Goal: Transaction & Acquisition: Subscribe to service/newsletter

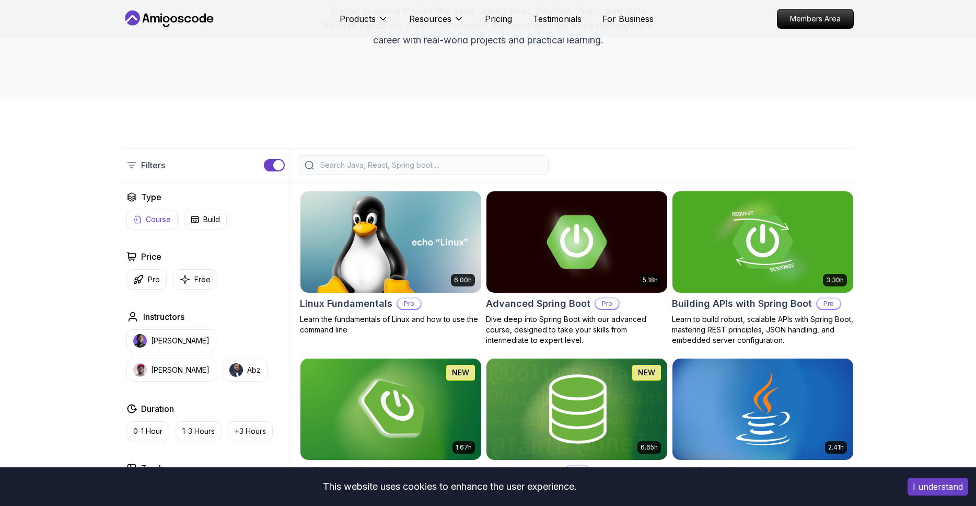
click at [153, 221] on p "Course" at bounding box center [158, 219] width 25 height 10
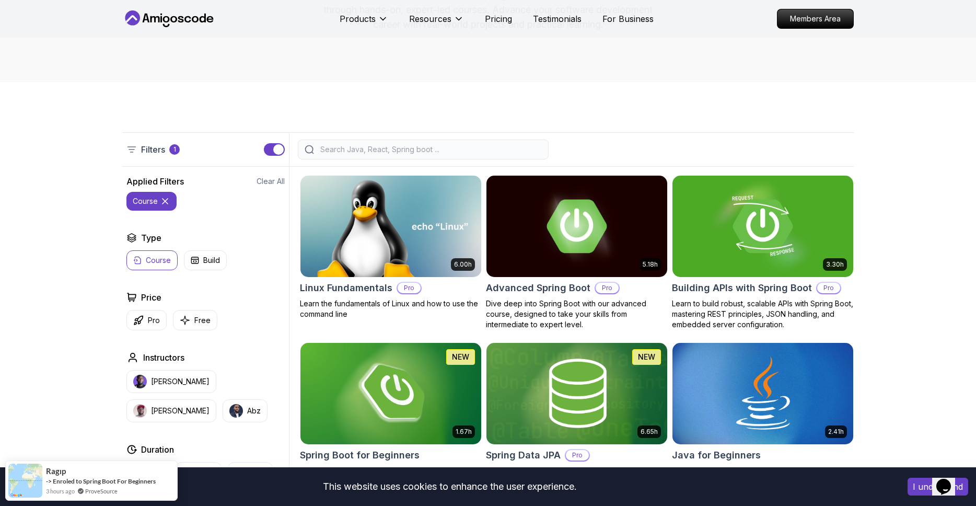
scroll to position [175, 0]
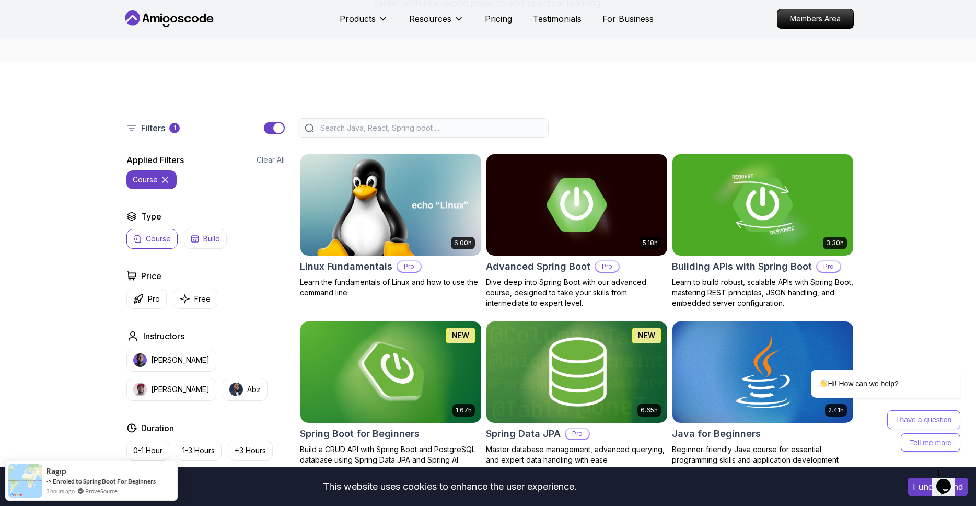
click at [207, 248] on button "Build" at bounding box center [205, 239] width 43 height 20
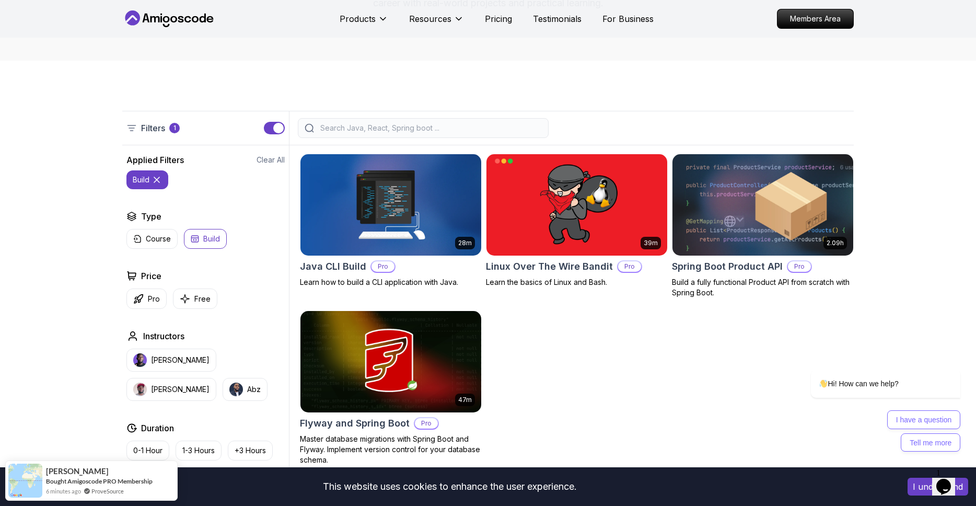
click at [210, 245] on button "Build" at bounding box center [205, 239] width 43 height 20
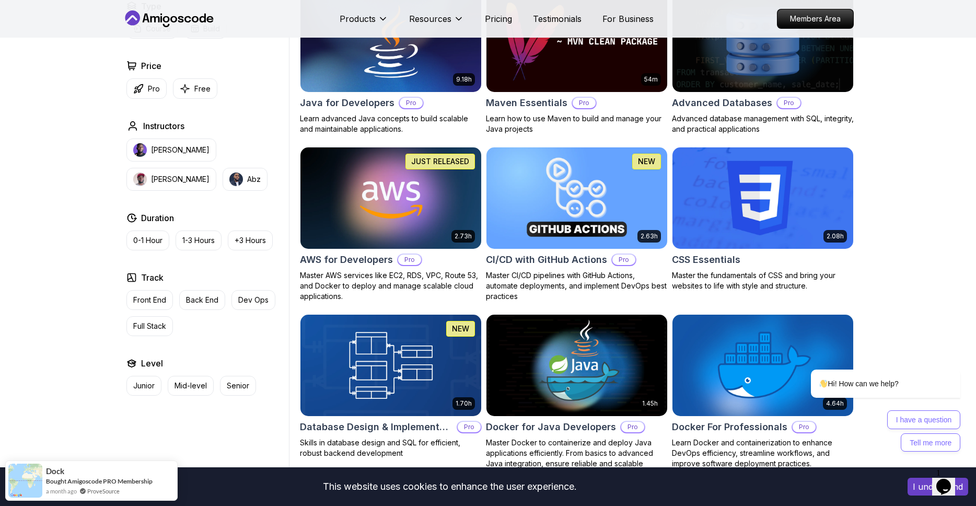
scroll to position [663, 0]
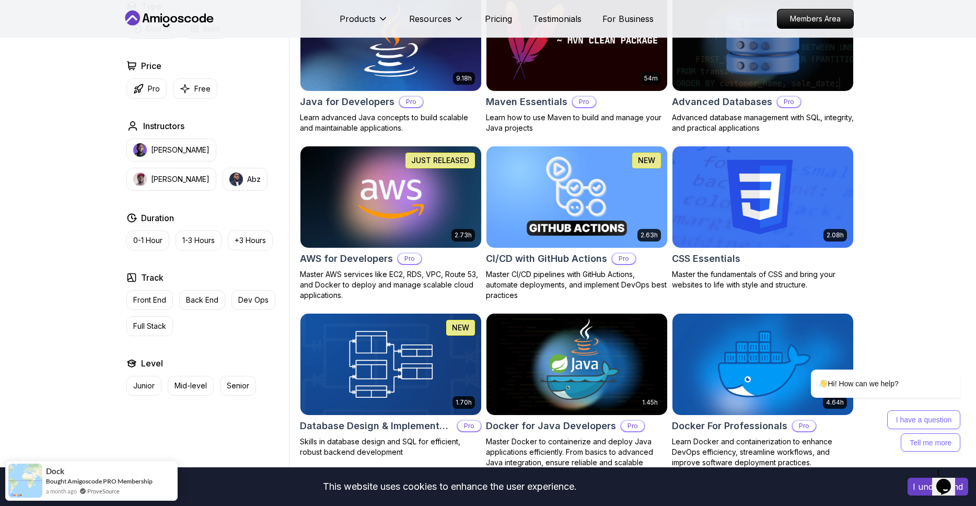
click at [410, 259] on p "Pro" at bounding box center [409, 258] width 23 height 10
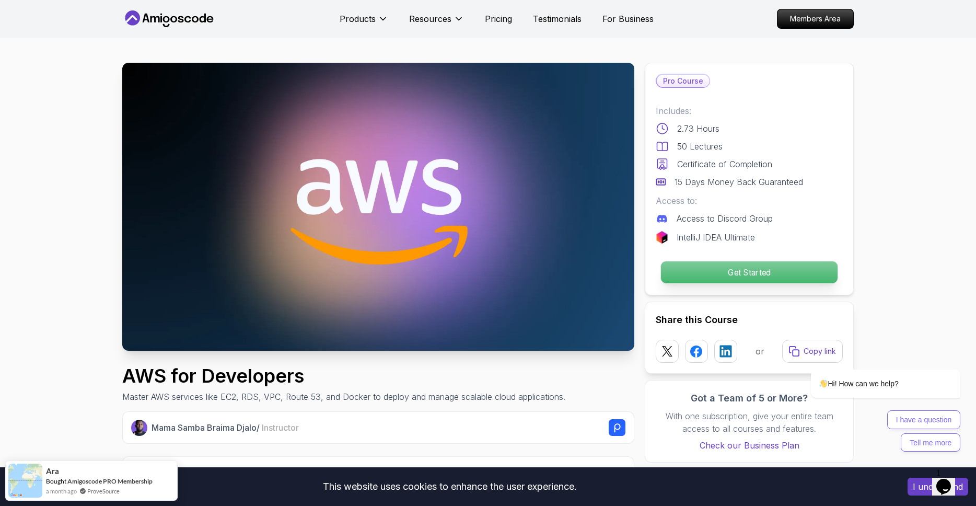
click at [714, 272] on p "Get Started" at bounding box center [749, 272] width 177 height 22
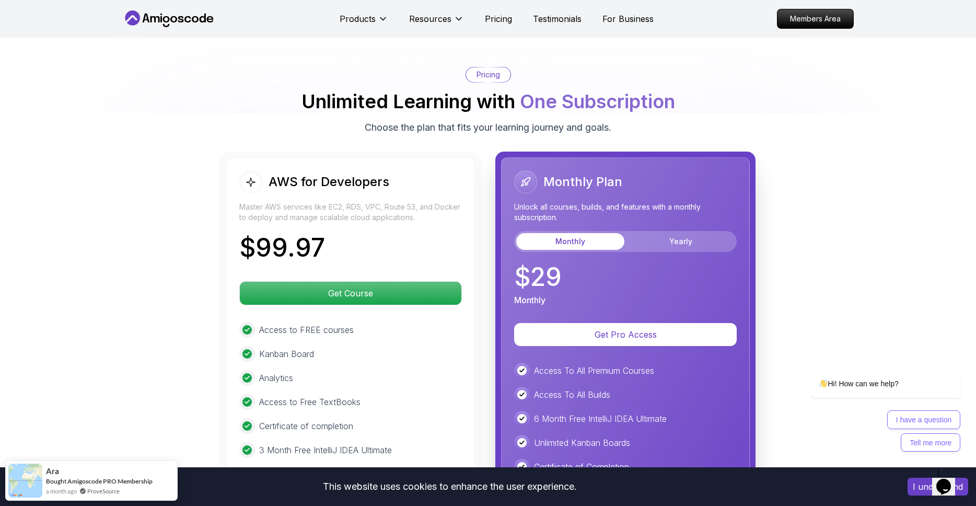
scroll to position [2130, 0]
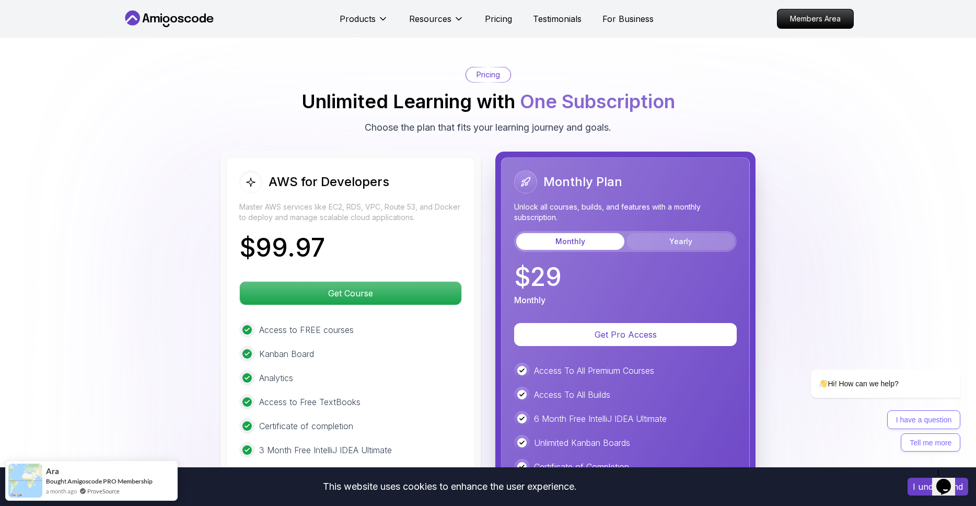
click at [671, 238] on button "Yearly" at bounding box center [681, 241] width 108 height 17
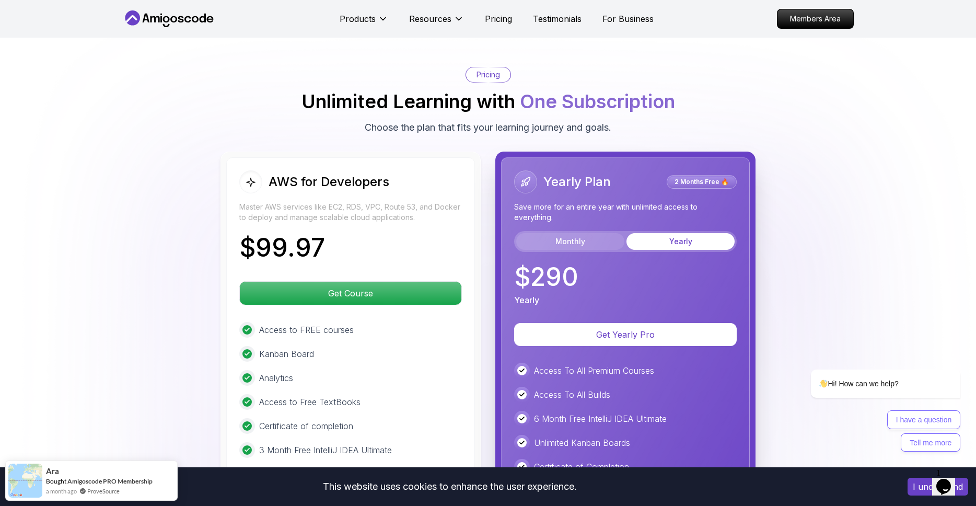
click at [582, 245] on button "Monthly" at bounding box center [570, 241] width 108 height 17
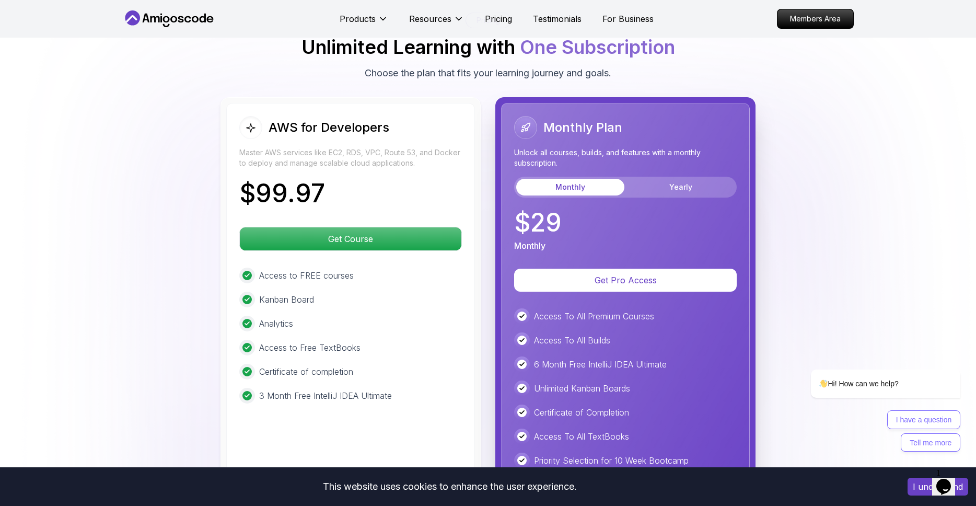
scroll to position [2096, 0]
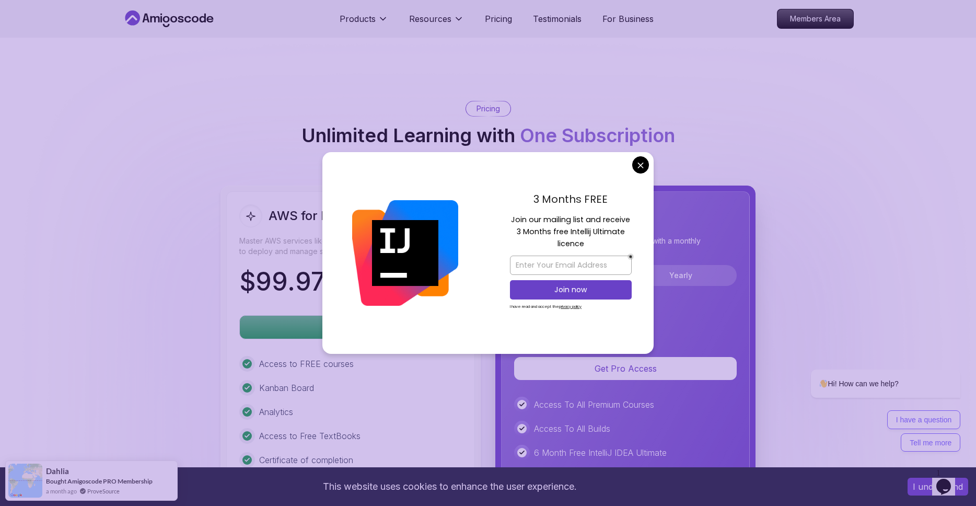
click at [644, 164] on body "This website uses cookies to enhance the user experience. I understand Products…" at bounding box center [488, 48] width 976 height 4289
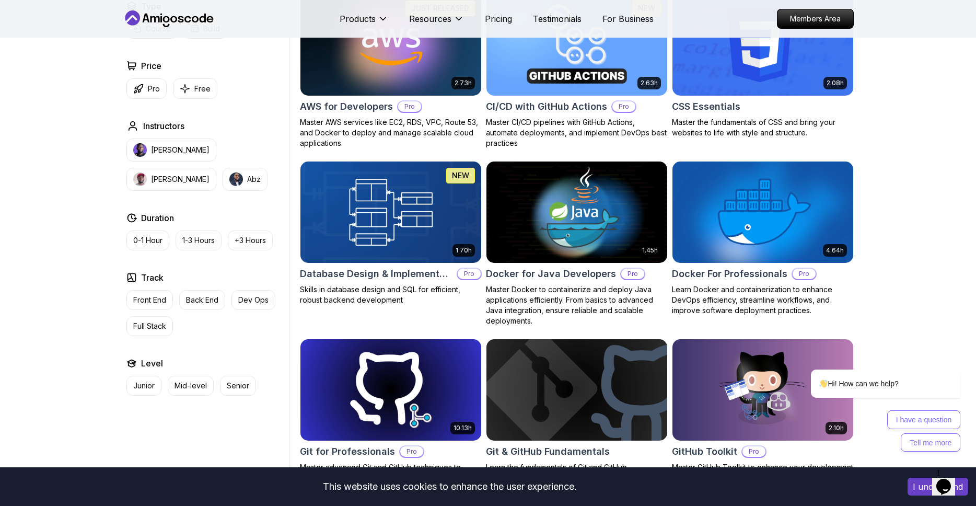
scroll to position [663, 0]
